Goal: Task Accomplishment & Management: Use online tool/utility

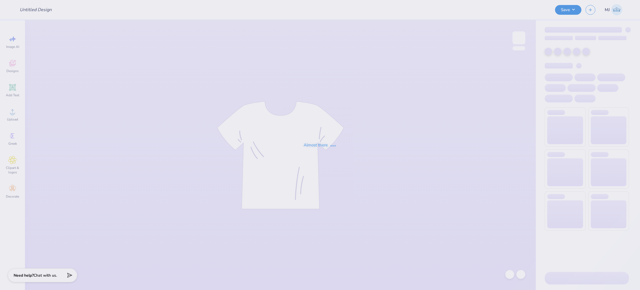
type input "[PERSON_NAME] : [GEOGRAPHIC_DATA][US_STATE] at [GEOGRAPHIC_DATA]"
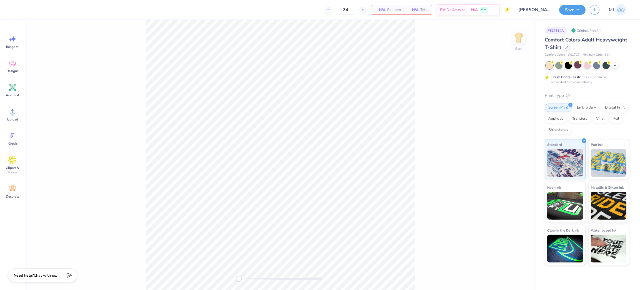
click at [577, 66] on div at bounding box center [578, 64] width 7 height 7
click at [617, 66] on icon at bounding box center [615, 65] width 4 height 4
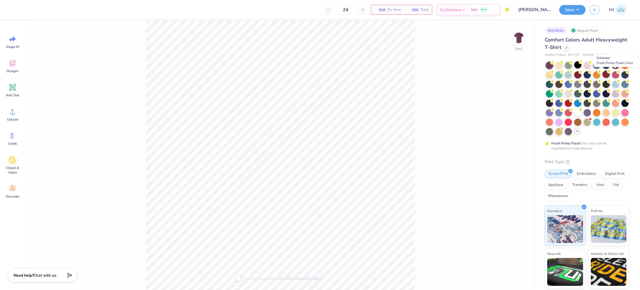
click at [610, 73] on div at bounding box center [606, 74] width 7 height 7
click at [572, 103] on div at bounding box center [568, 102] width 7 height 7
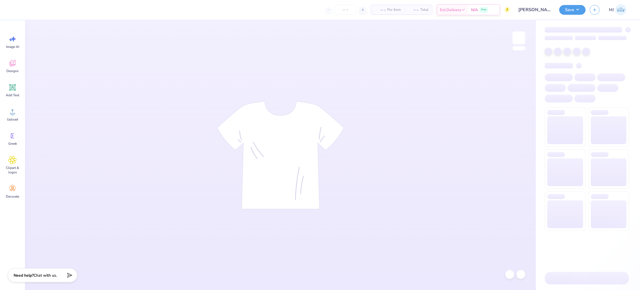
type input "[PERSON_NAME] : [GEOGRAPHIC_DATA][US_STATE] at [GEOGRAPHIC_DATA]"
type input "24"
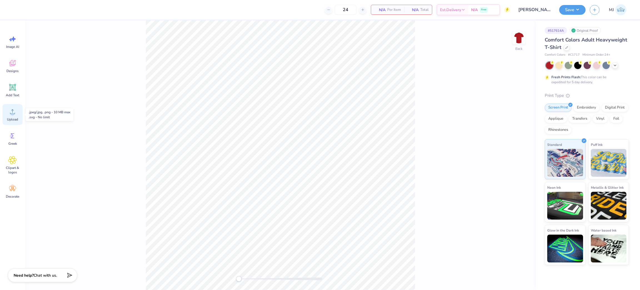
click at [10, 111] on icon at bounding box center [12, 111] width 8 height 8
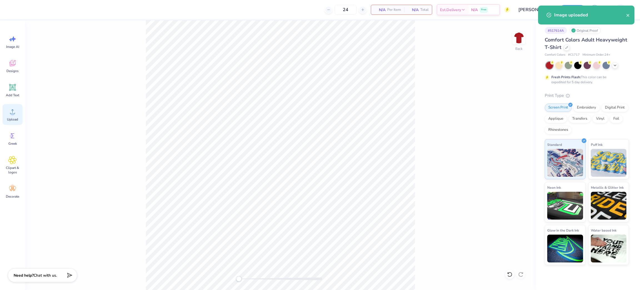
click at [15, 115] on icon at bounding box center [12, 111] width 8 height 8
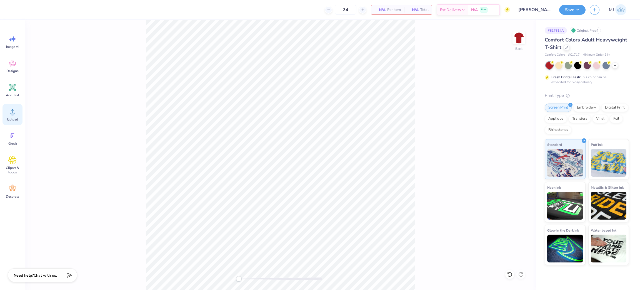
click at [6, 111] on div "Upload" at bounding box center [13, 114] width 20 height 21
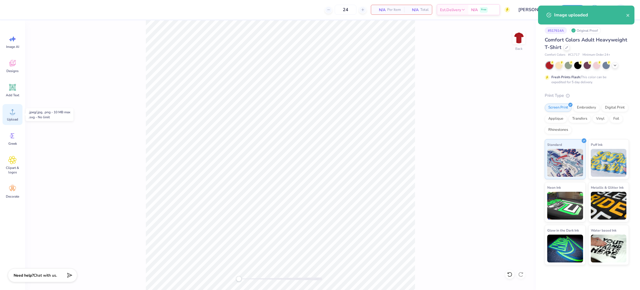
click at [13, 111] on icon at bounding box center [12, 111] width 8 height 8
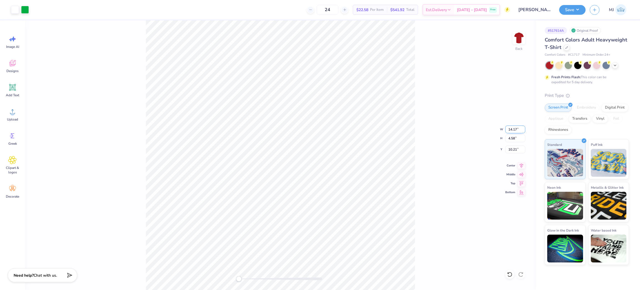
click at [511, 130] on input "14.17" at bounding box center [516, 129] width 20 height 8
type input "12.50"
type input "4.04"
click at [513, 148] on input "10.48" at bounding box center [516, 149] width 20 height 8
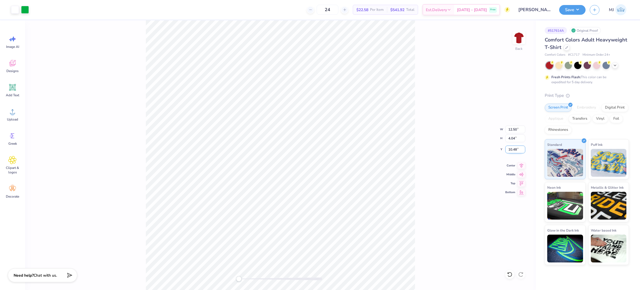
click at [513, 148] on input "10.48" at bounding box center [516, 149] width 20 height 8
type input "3"
click at [446, 116] on div "Back W 12.50 12.50 " H 4.04 4.04 " Y 3.00 3.00 " Center Middle Top Bottom" at bounding box center [280, 154] width 511 height 269
click at [575, 6] on button "Save" at bounding box center [573, 9] width 26 height 10
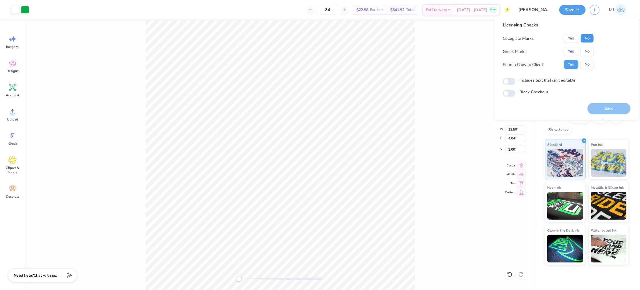
click at [583, 40] on button "No" at bounding box center [587, 38] width 13 height 9
click at [568, 51] on button "Yes" at bounding box center [571, 51] width 14 height 9
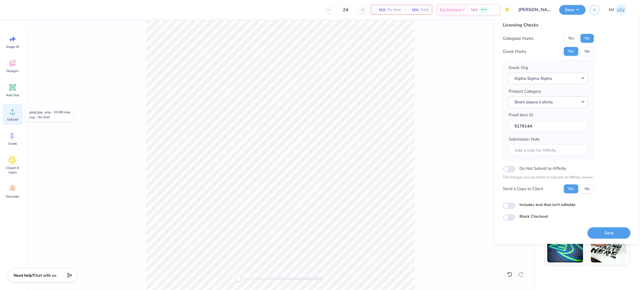
click at [17, 113] on div "Upload" at bounding box center [13, 114] width 20 height 21
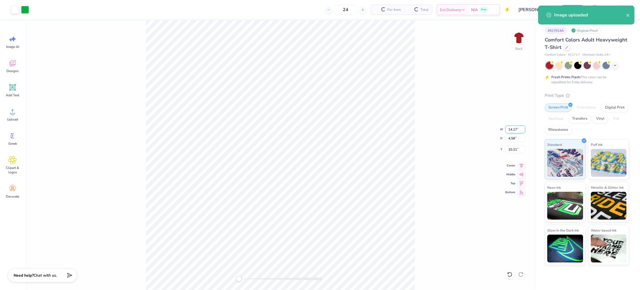
click at [510, 126] on input "14.17" at bounding box center [516, 129] width 20 height 8
type input "12.50"
type input "4.04"
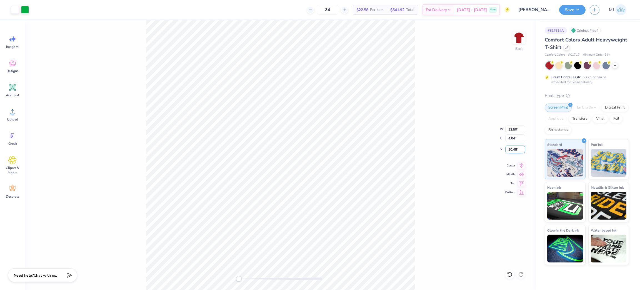
click at [510, 151] on input "10.48" at bounding box center [516, 149] width 20 height 8
type input "3"
click at [497, 95] on div "Back W 12.50 12.50 " H 4.04 4.04 " Y 3 3 " Center Middle Top Bottom" at bounding box center [280, 154] width 511 height 269
click at [579, 13] on button "Save" at bounding box center [573, 9] width 26 height 10
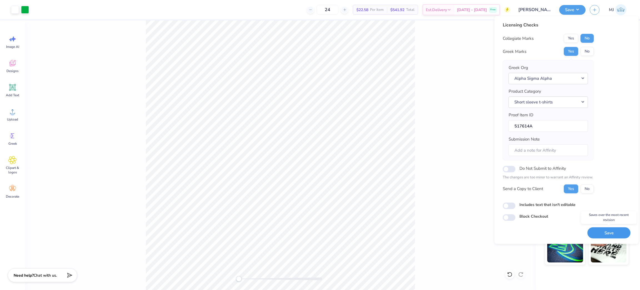
click at [608, 232] on button "Save" at bounding box center [609, 232] width 43 height 11
